Goal: Navigation & Orientation: Find specific page/section

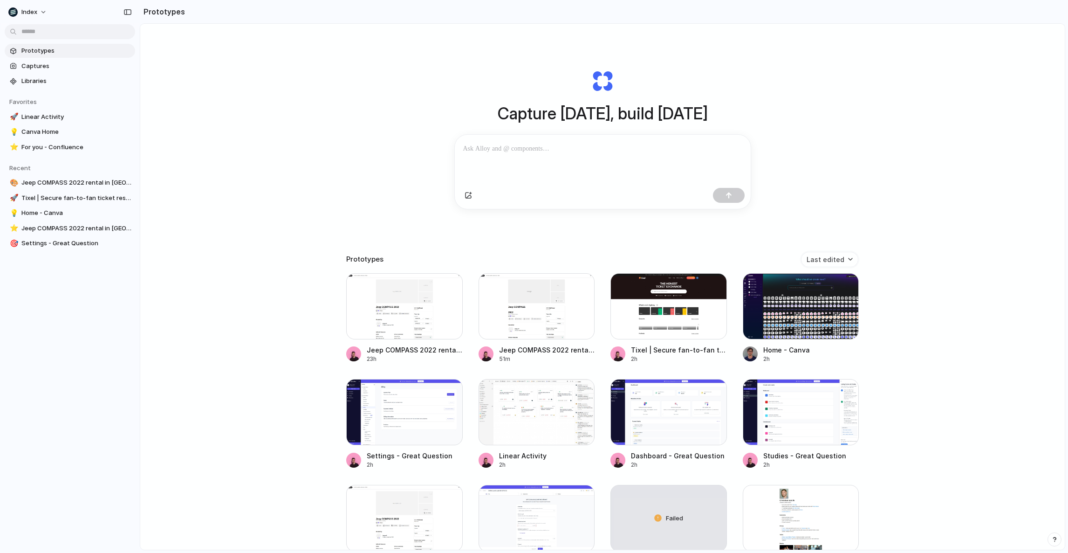
click at [944, 212] on div "Capture today, build tomorrow Clone web app Clone screenshot Start from existin…" at bounding box center [602, 311] width 925 height 575
